Goal: Transaction & Acquisition: Purchase product/service

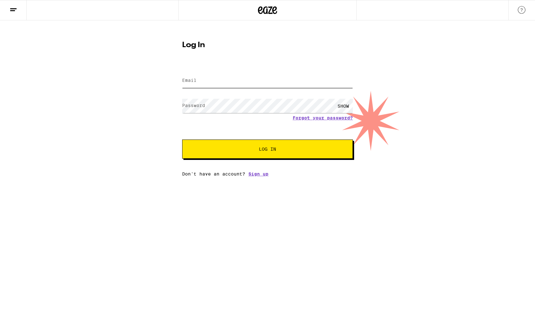
type input "[EMAIL_ADDRESS][DOMAIN_NAME]"
click at [268, 150] on button "Log In" at bounding box center [267, 149] width 171 height 19
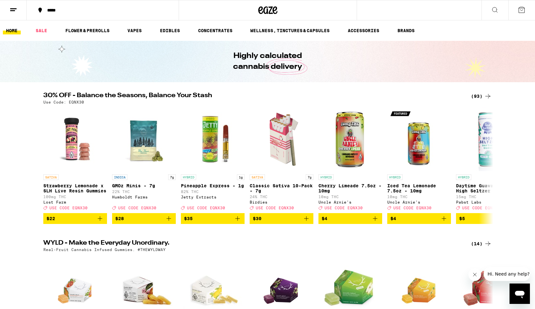
click at [136, 35] on ul "HOME SALE FLOWER & PREROLLS VAPES EDIBLES CONCENTRATES WELLNESS, TINCTURES & CA…" at bounding box center [267, 30] width 535 height 20
click at [139, 30] on link "VAPES" at bounding box center [134, 31] width 21 height 8
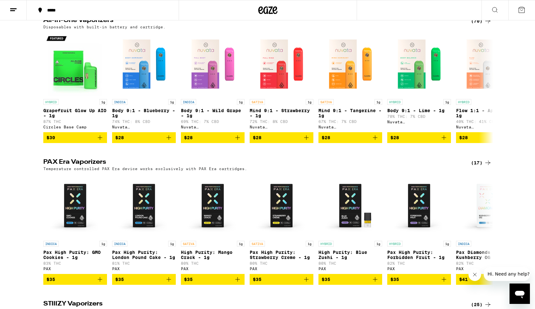
scroll to position [208, 0]
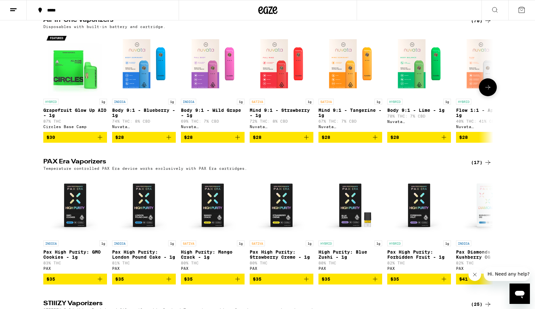
click at [491, 91] on icon at bounding box center [488, 87] width 8 height 8
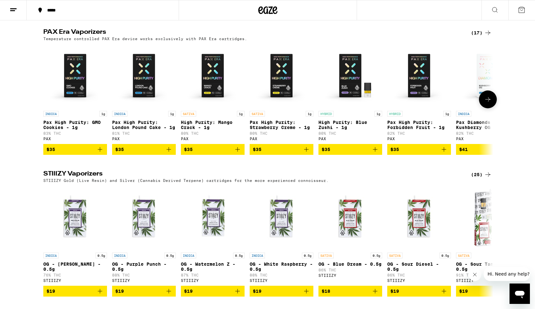
scroll to position [336, 0]
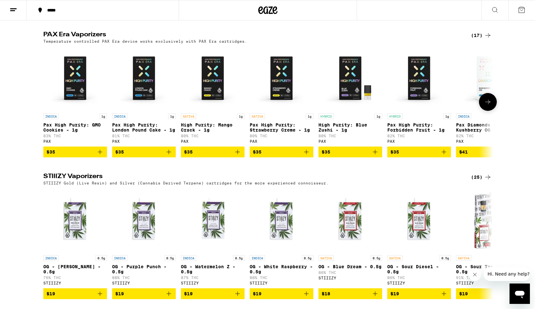
click at [488, 106] on icon at bounding box center [488, 102] width 8 height 8
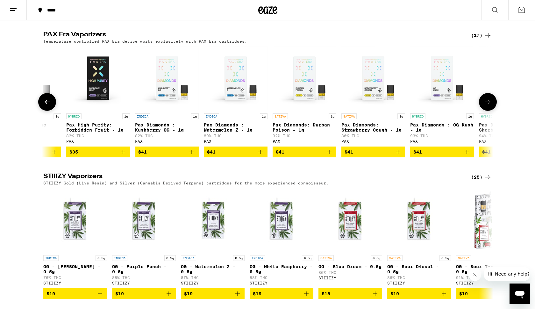
scroll to position [0, 379]
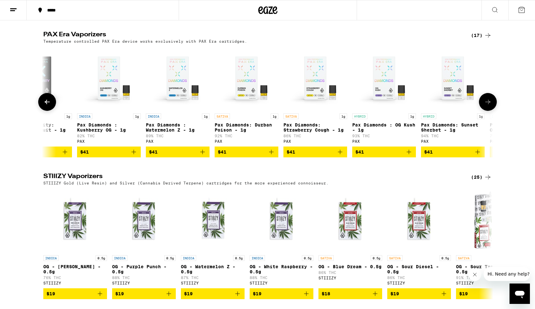
click at [48, 106] on icon at bounding box center [47, 102] width 8 height 8
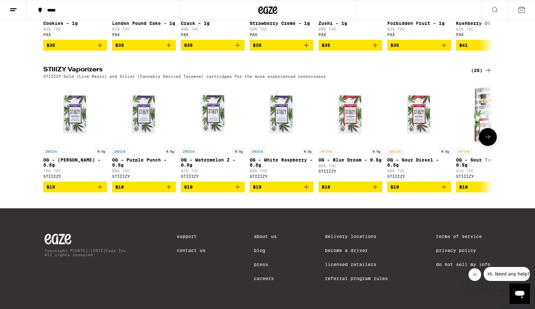
scroll to position [461, 0]
click at [489, 135] on icon at bounding box center [488, 137] width 5 height 4
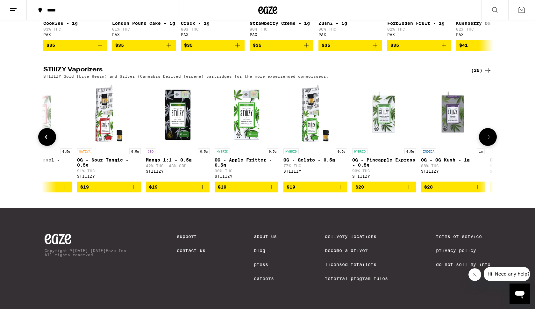
click at [489, 135] on icon at bounding box center [488, 137] width 5 height 4
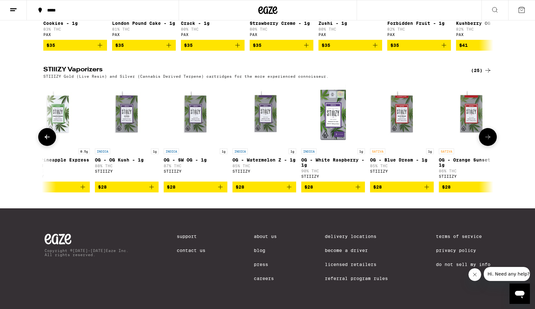
scroll to position [0, 758]
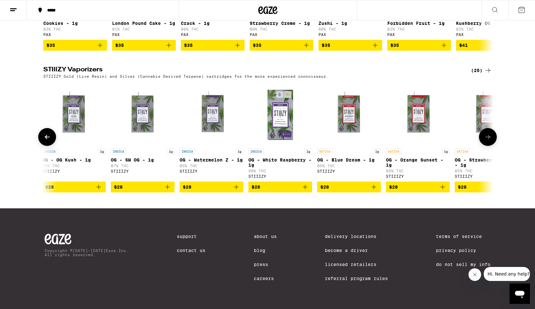
click at [489, 135] on icon at bounding box center [488, 137] width 5 height 4
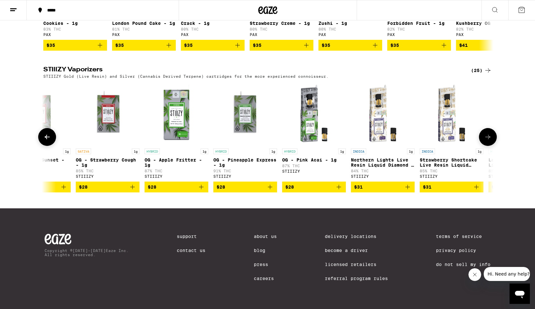
click at [487, 128] on button at bounding box center [488, 137] width 18 height 18
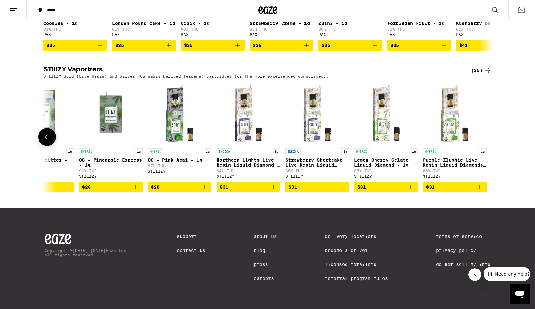
click at [405, 185] on span "$31" at bounding box center [386, 187] width 57 height 8
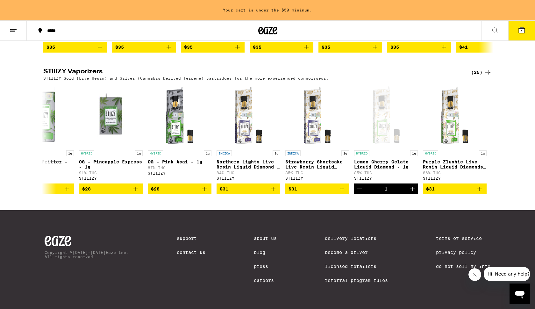
click at [524, 30] on icon at bounding box center [522, 30] width 6 height 6
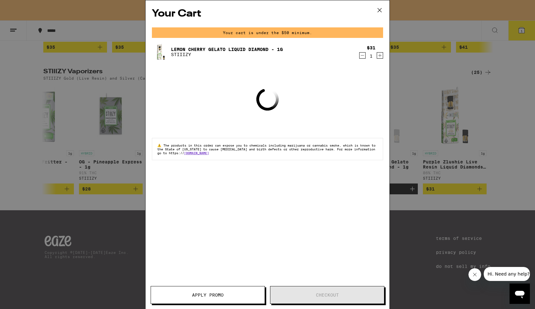
click at [477, 70] on div "Your Cart Your cart is under the $50 minimum. Lemon Cherry Gelato Liquid Diamon…" at bounding box center [267, 154] width 535 height 309
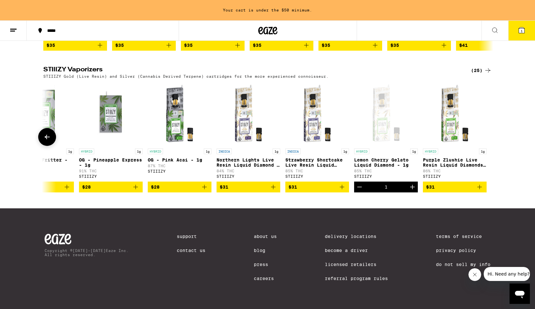
scroll to position [481, 0]
click at [43, 136] on icon at bounding box center [47, 137] width 8 height 8
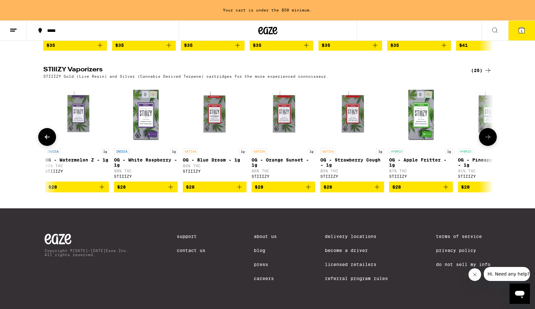
click at [43, 136] on icon at bounding box center [47, 137] width 8 height 8
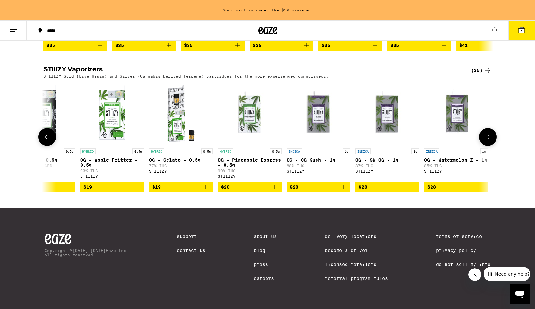
click at [43, 136] on icon at bounding box center [47, 137] width 8 height 8
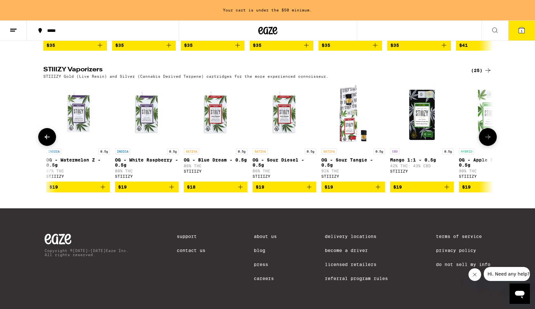
scroll to position [0, 134]
click at [49, 136] on icon at bounding box center [47, 137] width 8 height 8
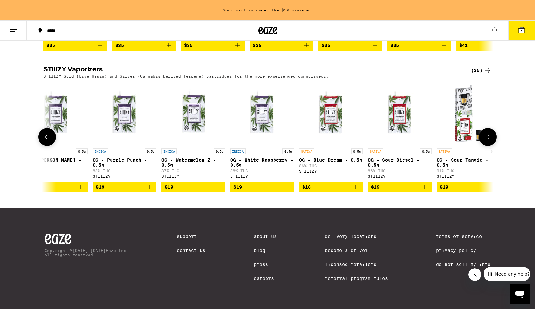
scroll to position [0, 0]
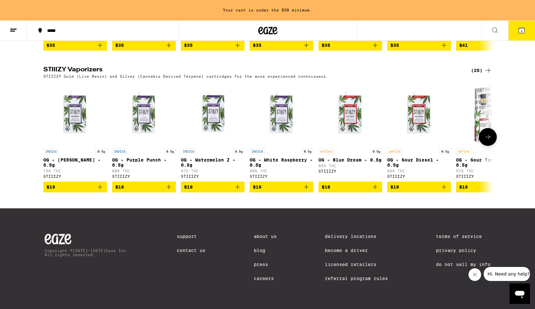
click at [493, 132] on button at bounding box center [488, 137] width 18 height 18
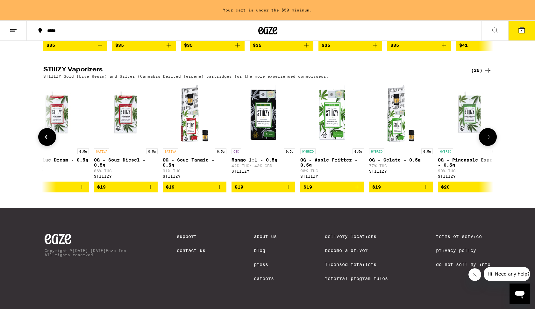
scroll to position [0, 379]
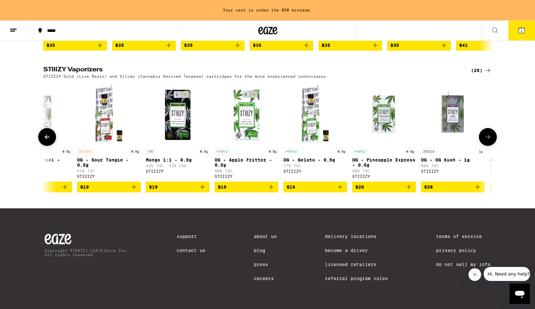
drag, startPoint x: 493, startPoint y: 132, endPoint x: 359, endPoint y: 223, distance: 161.4
click at [334, 188] on span "$19" at bounding box center [315, 187] width 57 height 8
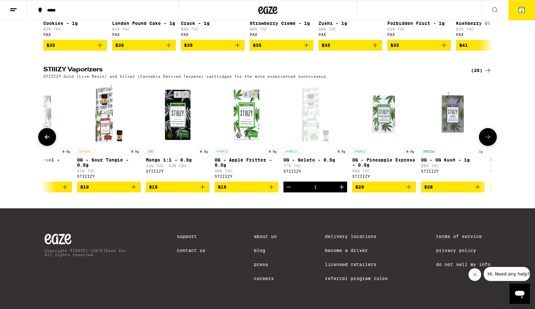
scroll to position [461, 0]
click at [518, 9] on icon at bounding box center [522, 10] width 8 height 8
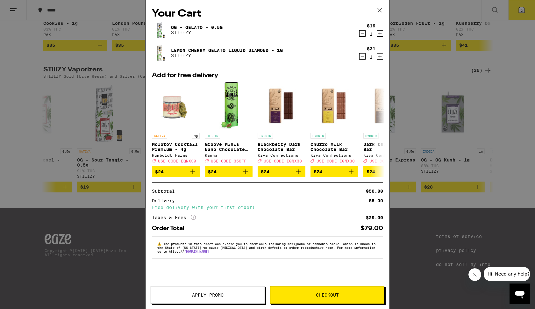
click at [286, 293] on span "Checkout" at bounding box center [328, 295] width 114 height 4
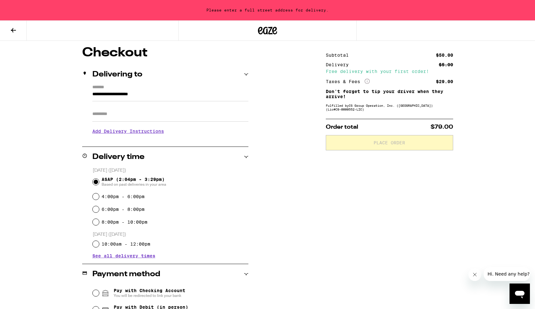
scroll to position [63, 0]
